Goal: Navigation & Orientation: Understand site structure

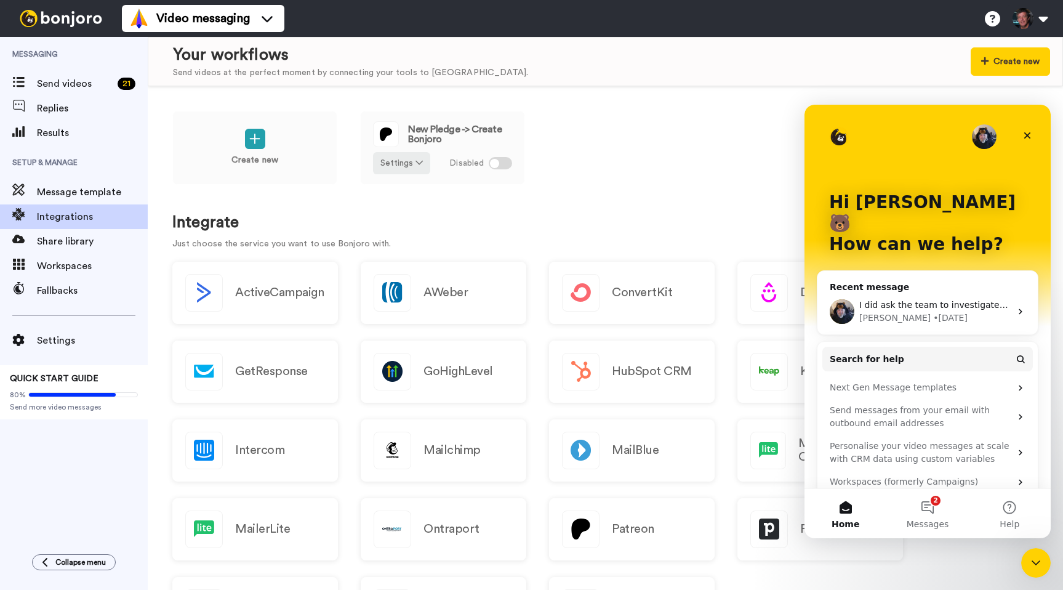
click at [911, 299] on div "I did ask the team to investigate, and they did acknowledge, but I have not hea…" at bounding box center [934, 305] width 151 height 13
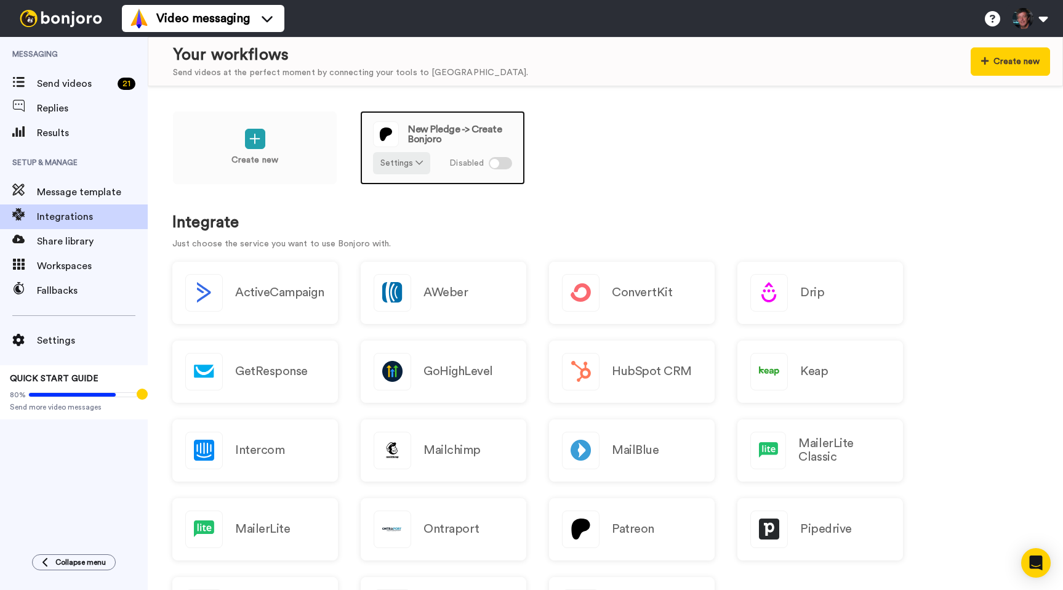
click at [504, 162] on div at bounding box center [500, 163] width 23 height 12
click at [661, 120] on div "Create new New Pledge -> Create Bonjoro Settings Enabled" at bounding box center [605, 156] width 866 height 90
click at [71, 20] on img at bounding box center [61, 18] width 92 height 17
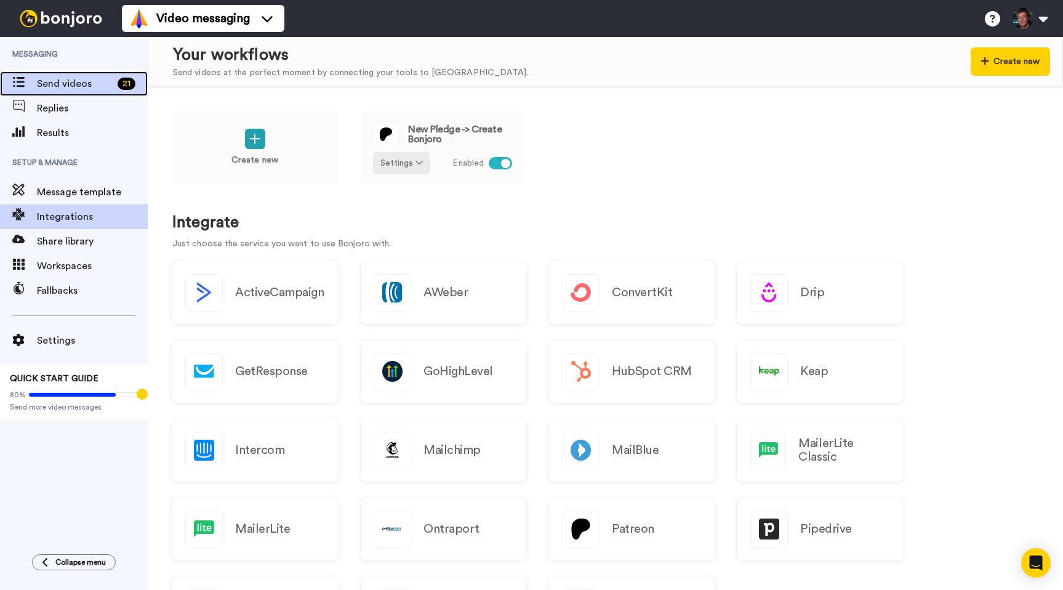
click at [55, 76] on div "Send videos 21" at bounding box center [74, 83] width 148 height 25
click at [26, 79] on span at bounding box center [18, 84] width 37 height 12
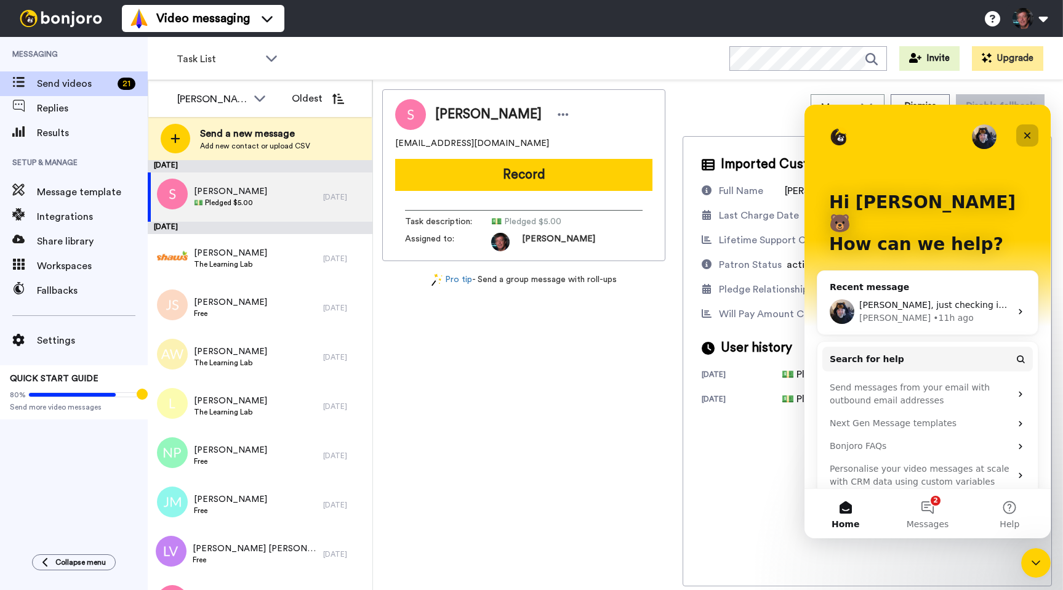
click at [1028, 137] on icon "Close" at bounding box center [1027, 135] width 7 height 7
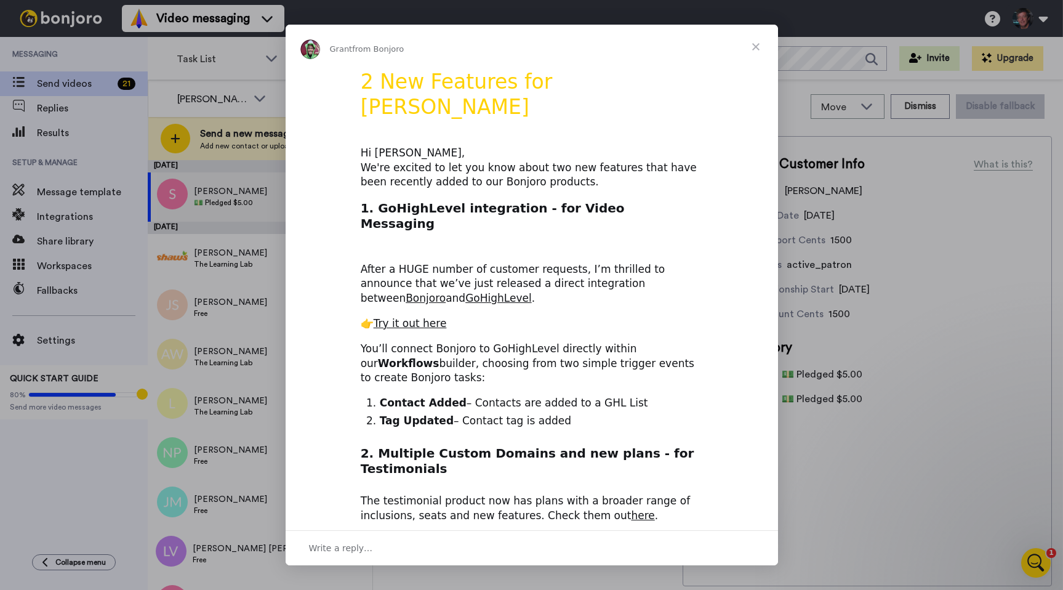
click at [750, 42] on span "Close" at bounding box center [756, 47] width 44 height 44
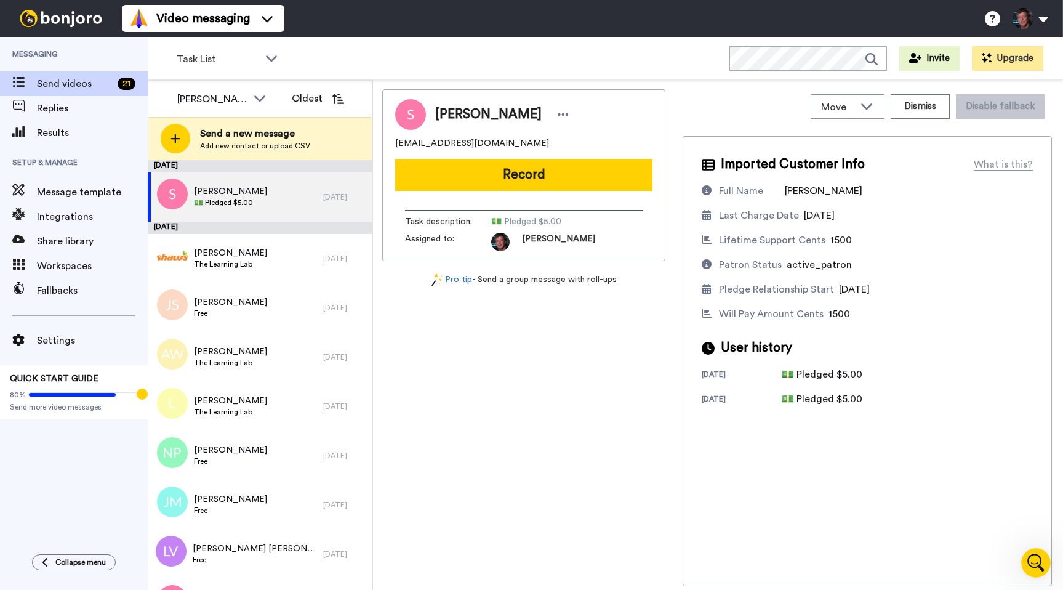
click at [79, 18] on img at bounding box center [61, 18] width 92 height 17
click at [372, 52] on div "Task List WORKSPACES View all All Default Task List + Add a new workspace Invit…" at bounding box center [605, 58] width 915 height 43
click at [329, 52] on div "Task List WORKSPACES View all All Default Task List + Add a new workspace Invit…" at bounding box center [605, 58] width 915 height 43
